Goal: Task Accomplishment & Management: Complete application form

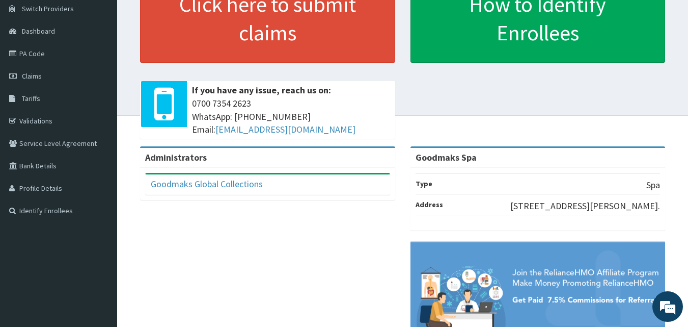
scroll to position [80, 0]
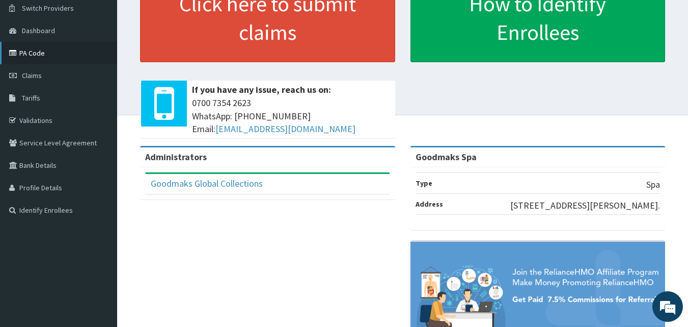
click at [69, 52] on link "PA Code" at bounding box center [58, 53] width 117 height 22
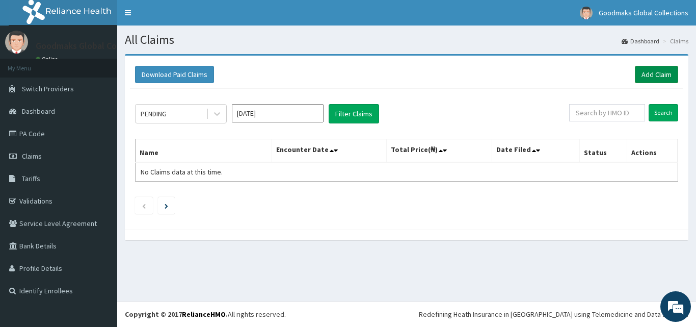
click at [671, 74] on link "Add Claim" at bounding box center [656, 74] width 43 height 17
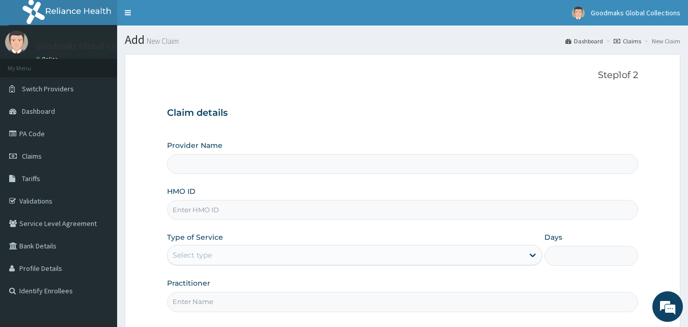
click at [208, 157] on input "Provider Name" at bounding box center [403, 164] width 472 height 20
type input "Goodmaks Spa"
type input "1"
click at [211, 167] on input "Goodmaks Spa" at bounding box center [403, 164] width 472 height 20
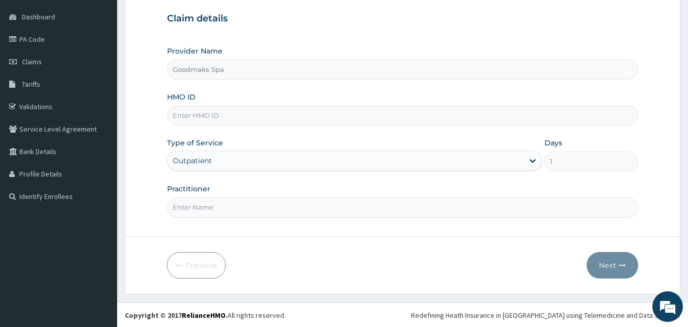
scroll to position [95, 0]
click at [245, 114] on input "HMO ID" at bounding box center [403, 114] width 472 height 20
type input "zll/10008/a"
click at [202, 204] on input "Practitioner" at bounding box center [403, 206] width 472 height 20
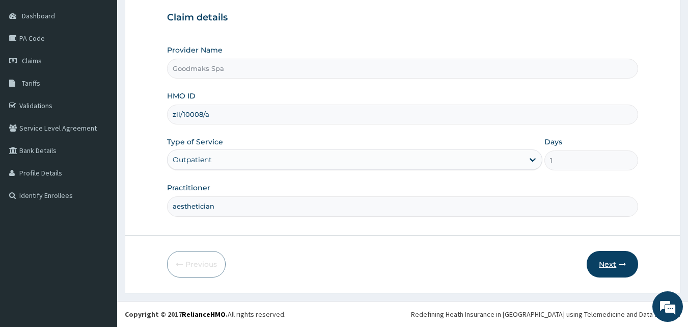
type input "aesthetician"
click at [622, 268] on button "Next" at bounding box center [612, 264] width 51 height 26
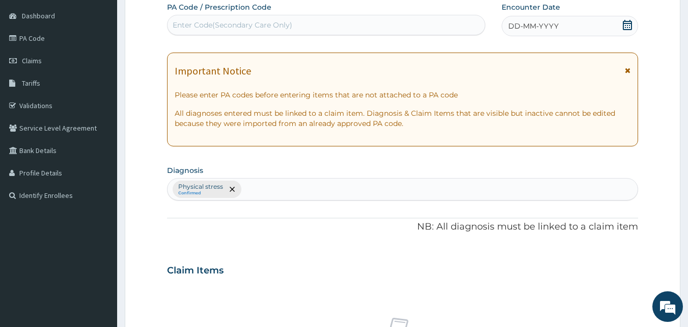
click at [310, 22] on div "Enter Code(Secondary Care Only)" at bounding box center [327, 25] width 318 height 16
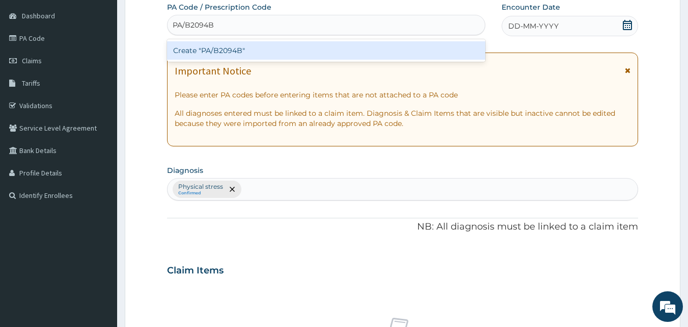
type input "PA/B2094B"
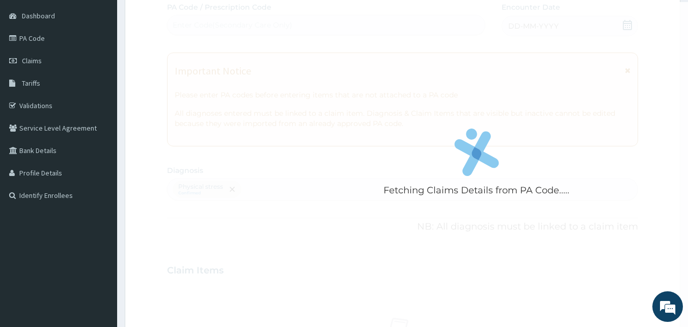
click at [557, 29] on div "Fetching Claims Details from PA Code..... PA Code / Prescription Code Enter Cod…" at bounding box center [403, 267] width 472 height 530
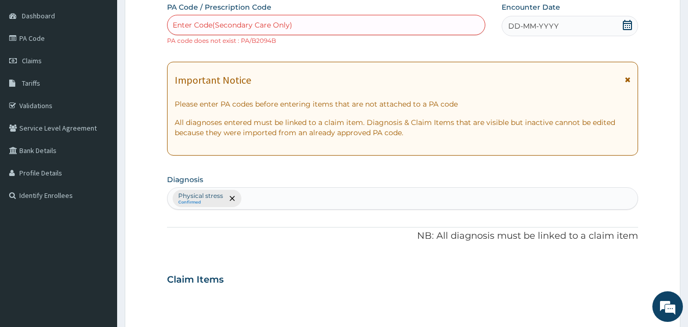
click at [346, 21] on div "Enter Code(Secondary Care Only)" at bounding box center [327, 25] width 318 height 16
type input "PA/62094B"
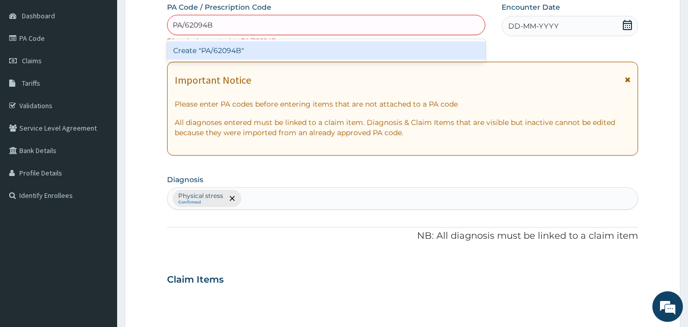
click at [294, 48] on div "Create "PA/62094B"" at bounding box center [326, 50] width 319 height 18
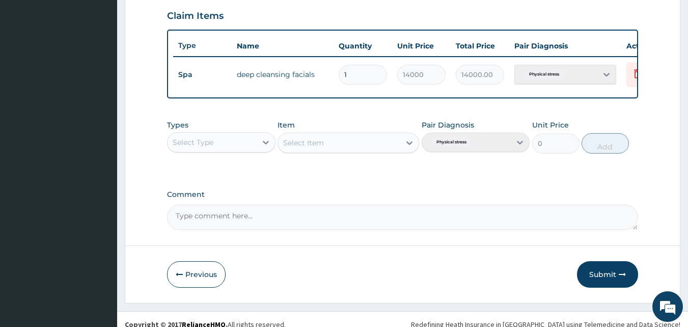
scroll to position [367, 0]
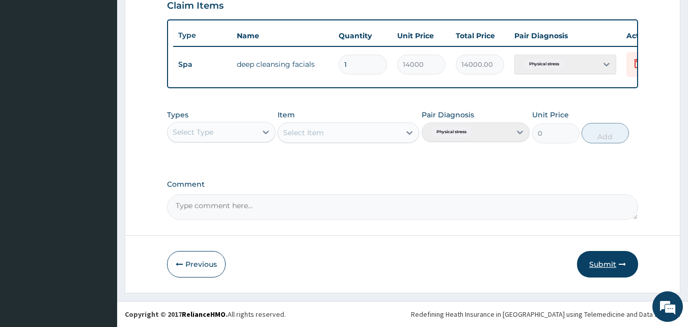
click at [601, 272] on button "Submit" at bounding box center [607, 264] width 61 height 26
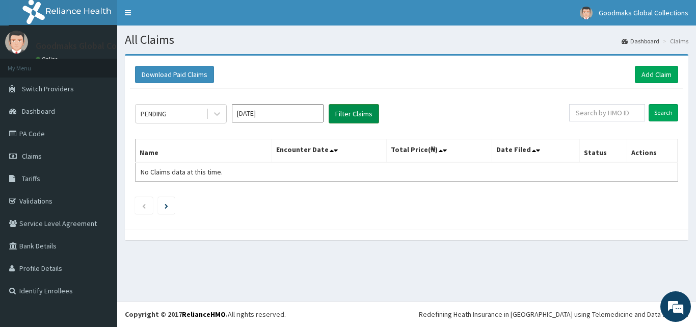
click at [342, 117] on button "Filter Claims" at bounding box center [354, 113] width 50 height 19
